Goal: Navigation & Orientation: Find specific page/section

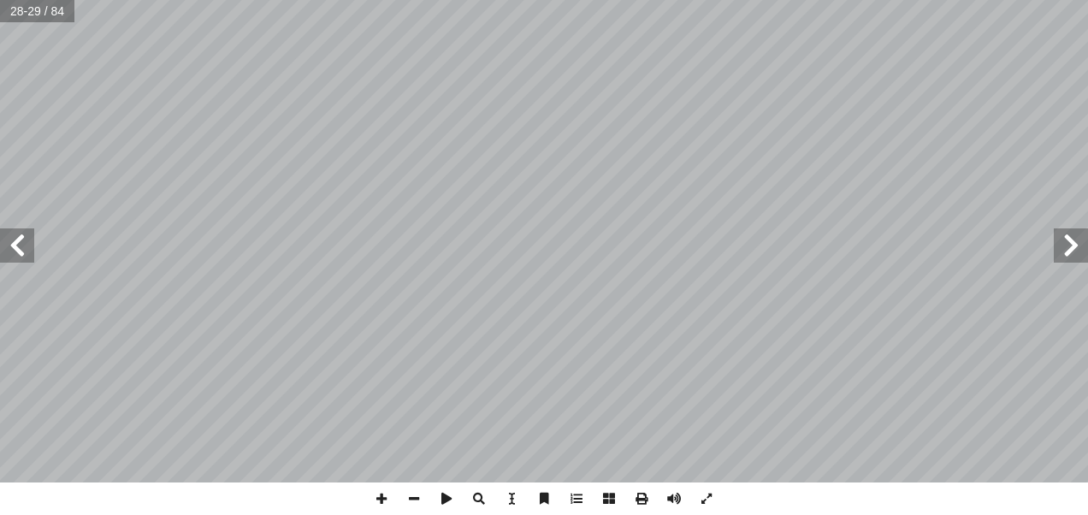
click at [22, 252] on span at bounding box center [17, 245] width 34 height 34
click at [15, 246] on span at bounding box center [17, 245] width 34 height 34
click at [1069, 243] on span at bounding box center [1071, 245] width 34 height 34
click at [1062, 246] on span at bounding box center [1071, 245] width 34 height 34
click at [1069, 249] on span at bounding box center [1071, 245] width 34 height 34
